Goal: Go to known website: Access a specific website the user already knows

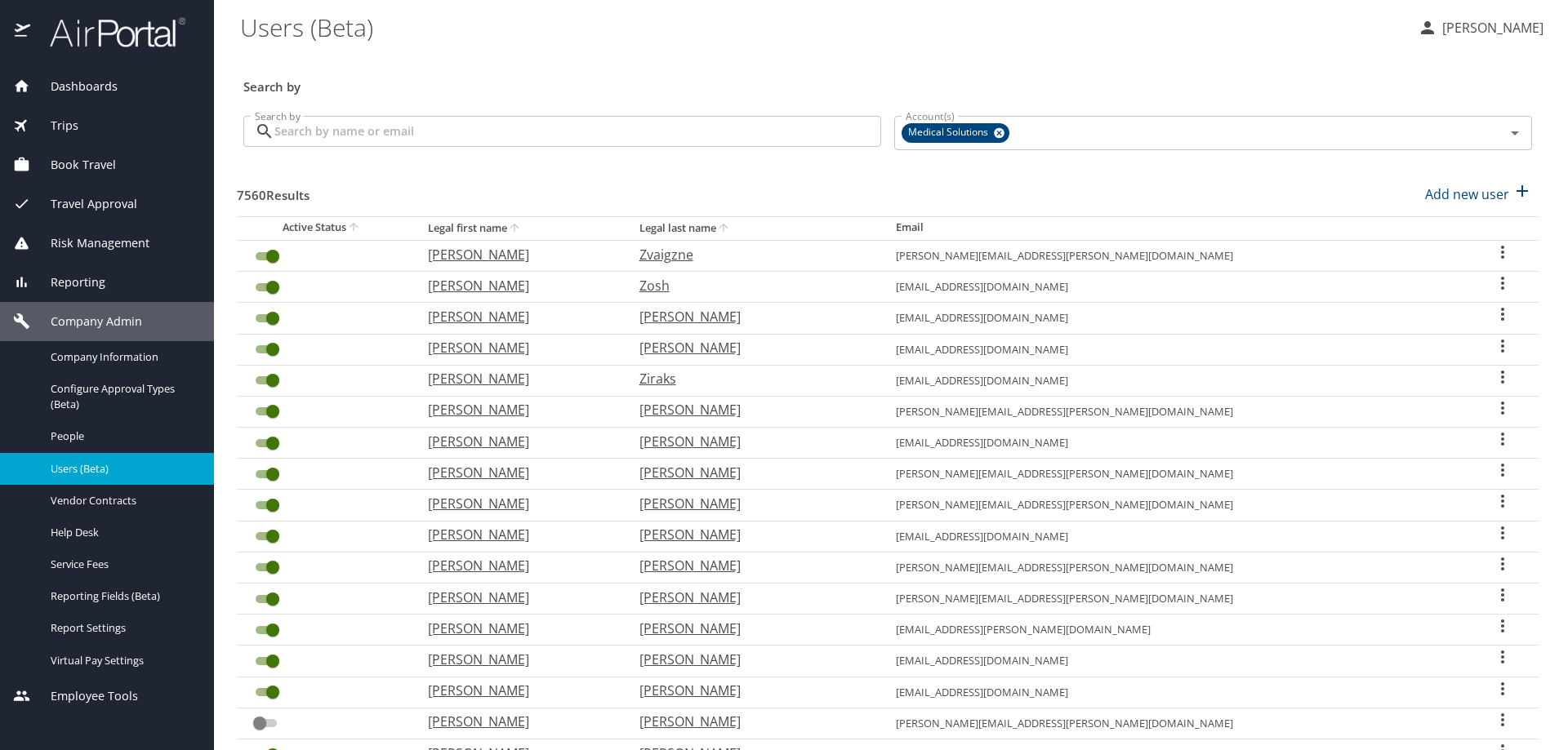
click at [91, 168] on span "Book Travel" at bounding box center [73, 165] width 86 height 18
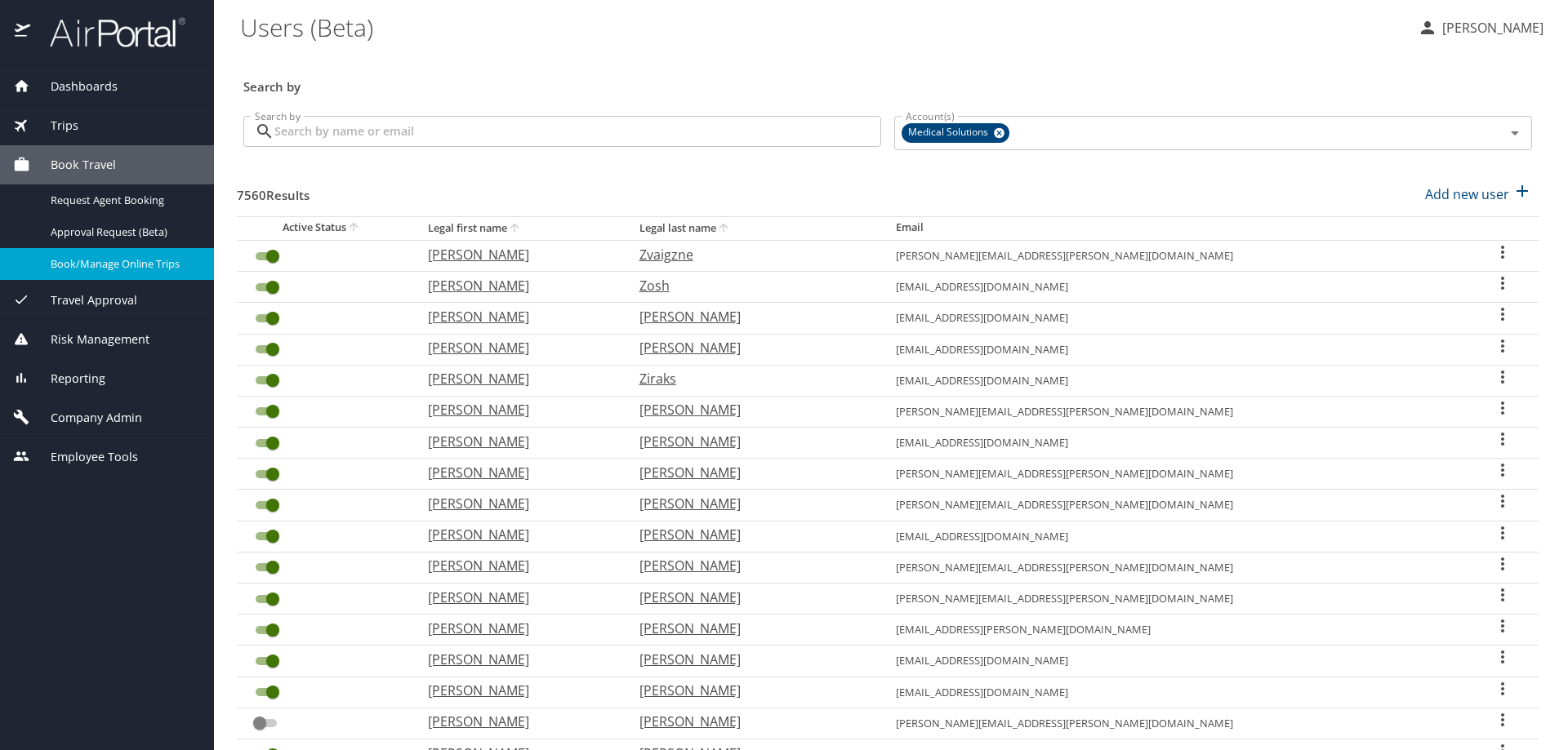
click at [141, 257] on span "Book/Manage Online Trips" at bounding box center [122, 264] width 144 height 15
